Goal: Find specific page/section: Find specific page/section

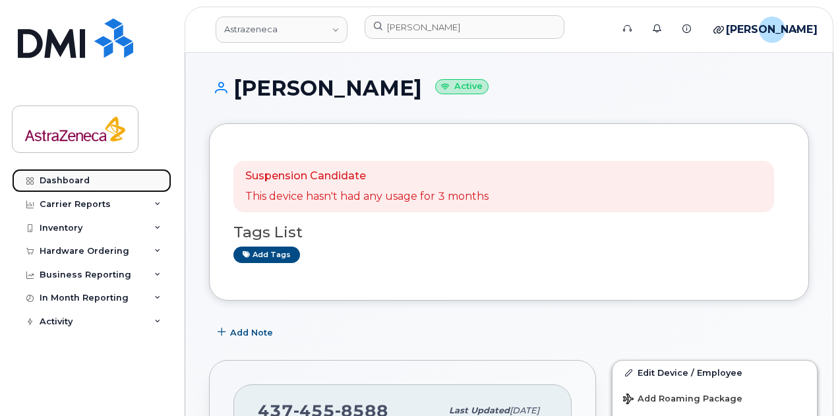
click at [82, 178] on div "Dashboard" at bounding box center [65, 180] width 50 height 11
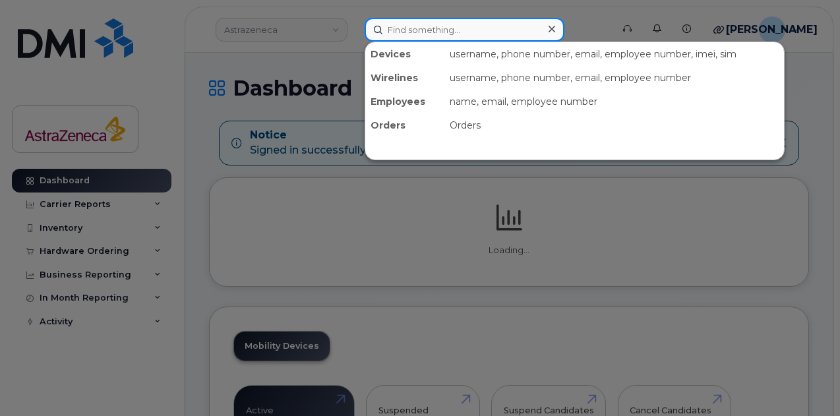
click at [411, 36] on input at bounding box center [464, 30] width 200 height 24
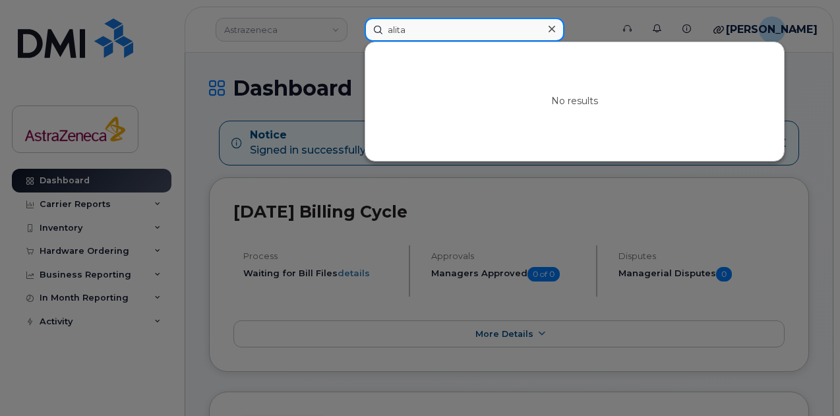
drag, startPoint x: 428, startPoint y: 32, endPoint x: 370, endPoint y: 12, distance: 62.1
click at [359, 28] on div "alita No results" at bounding box center [484, 30] width 260 height 24
type input "alita"
